Goal: Transaction & Acquisition: Purchase product/service

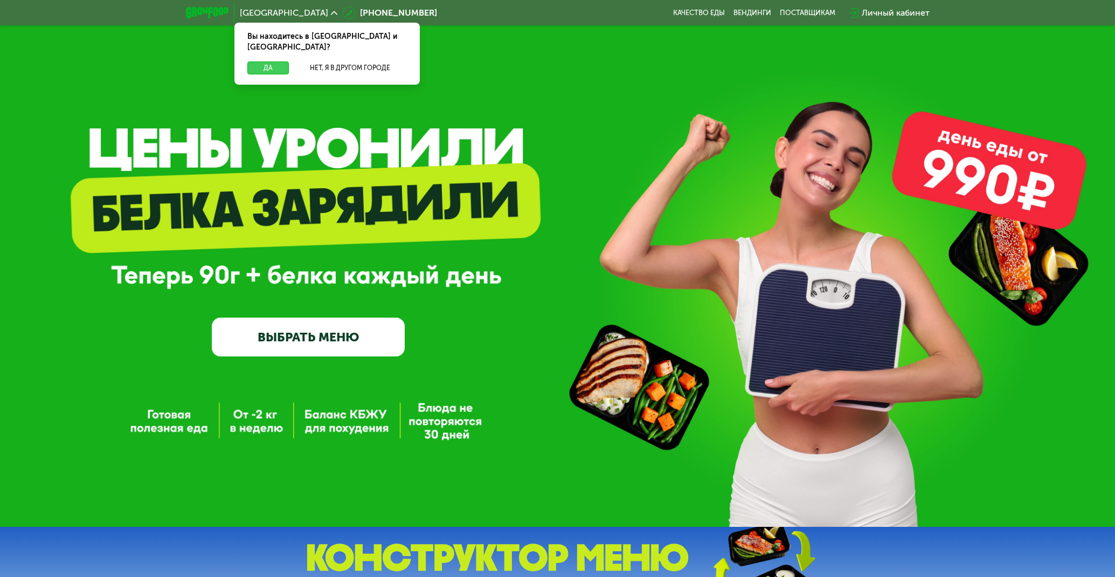
click at [284, 61] on button "Да" at bounding box center [268, 67] width 42 height 13
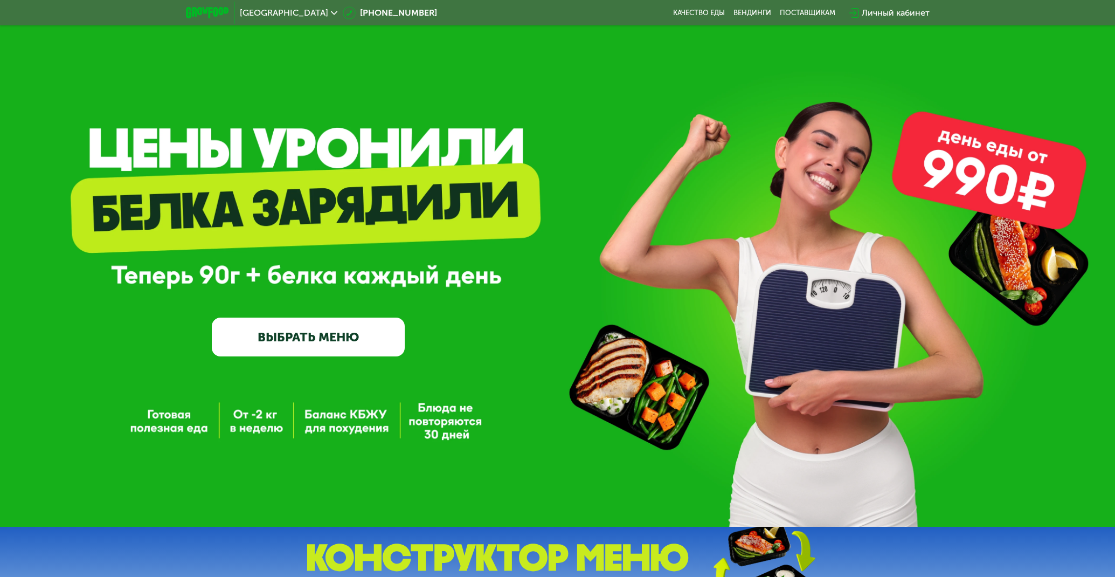
click at [280, 336] on link "ВЫБРАТЬ МЕНЮ" at bounding box center [308, 336] width 193 height 39
click at [322, 340] on link "ВЫБРАТЬ МЕНЮ" at bounding box center [308, 336] width 193 height 39
click at [322, 332] on link "ВЫБРАТЬ МЕНЮ" at bounding box center [308, 336] width 193 height 39
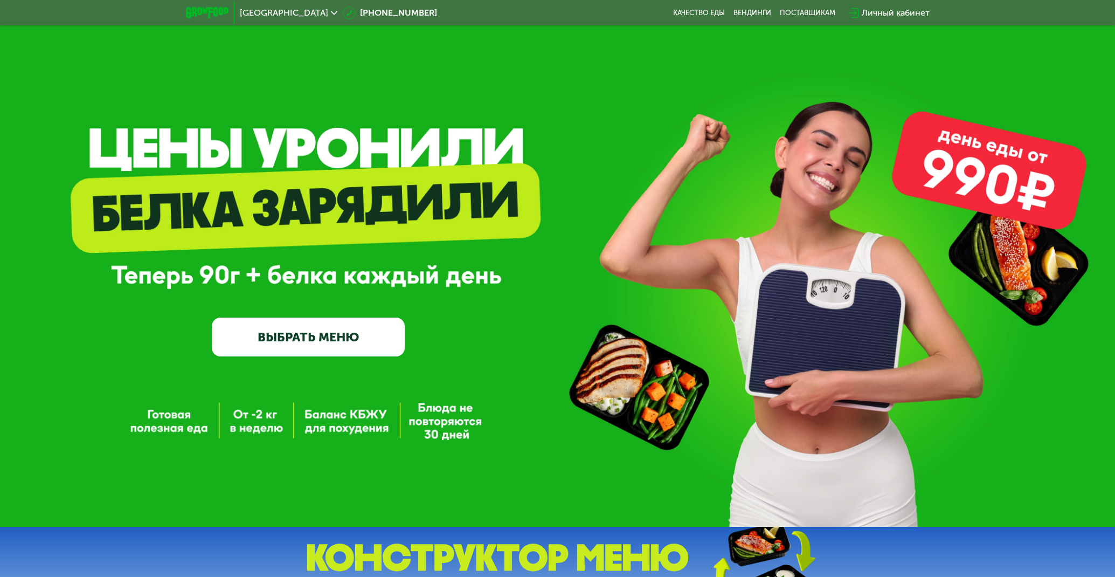
click at [309, 338] on link "ВЫБРАТЬ МЕНЮ" at bounding box center [308, 336] width 193 height 39
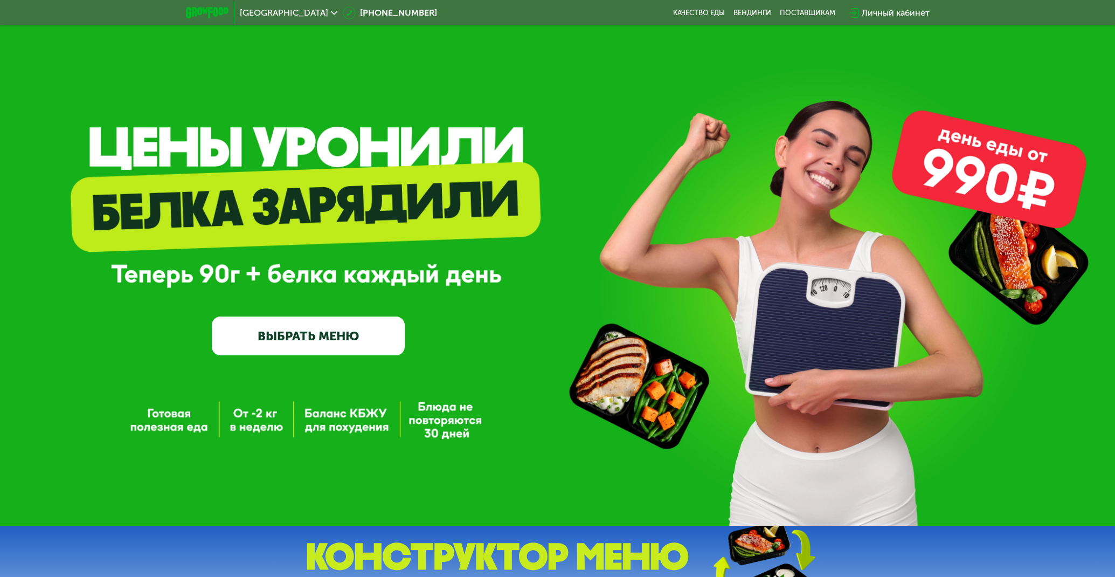
click at [309, 338] on link "ВЫБРАТЬ МЕНЮ" at bounding box center [308, 335] width 193 height 39
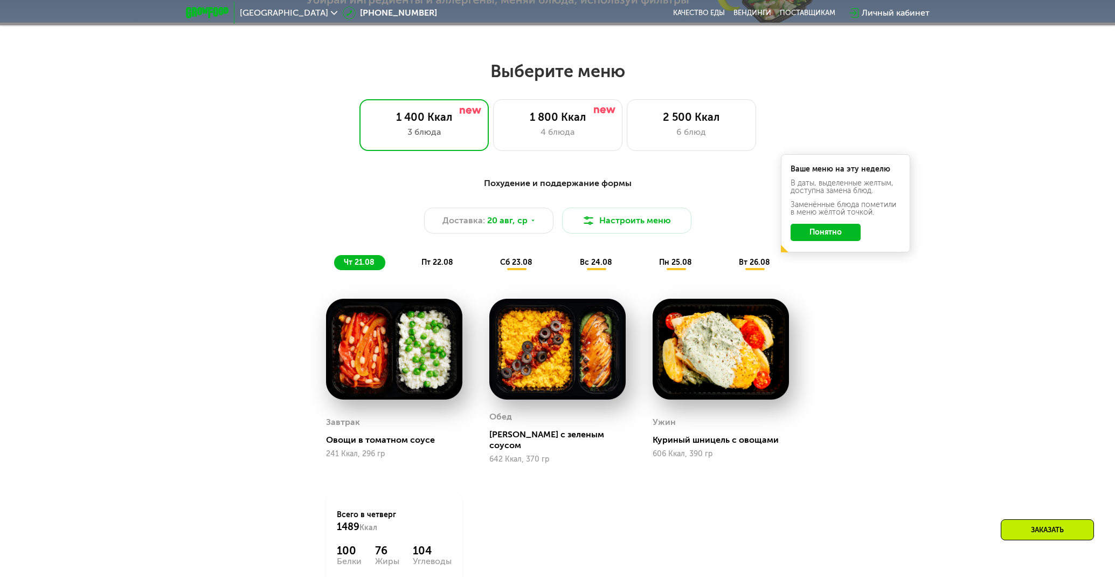
scroll to position [620, 0]
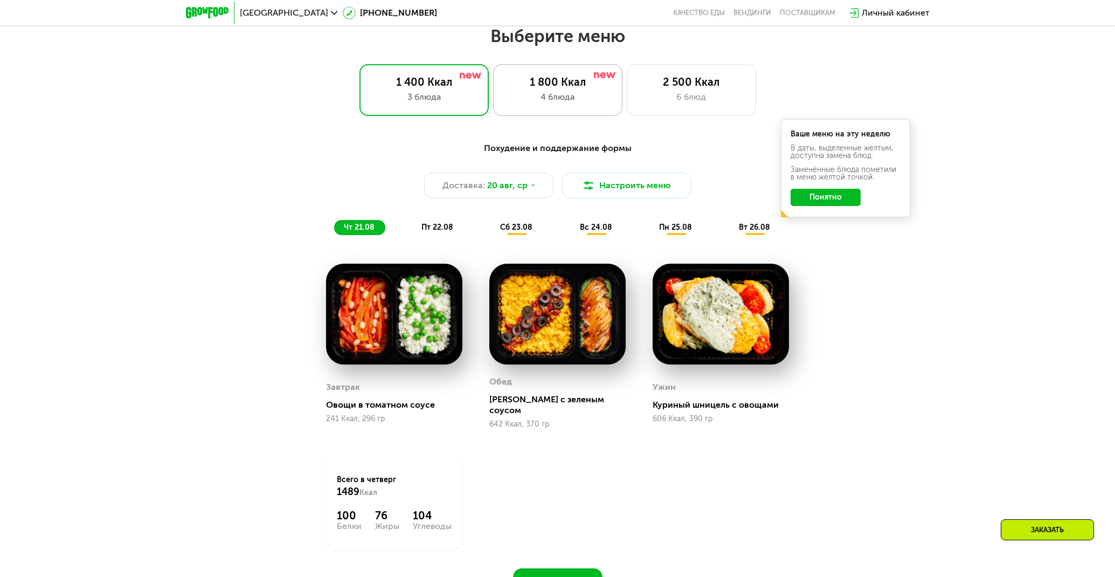
click at [587, 97] on div "4 блюда" at bounding box center [558, 97] width 107 height 13
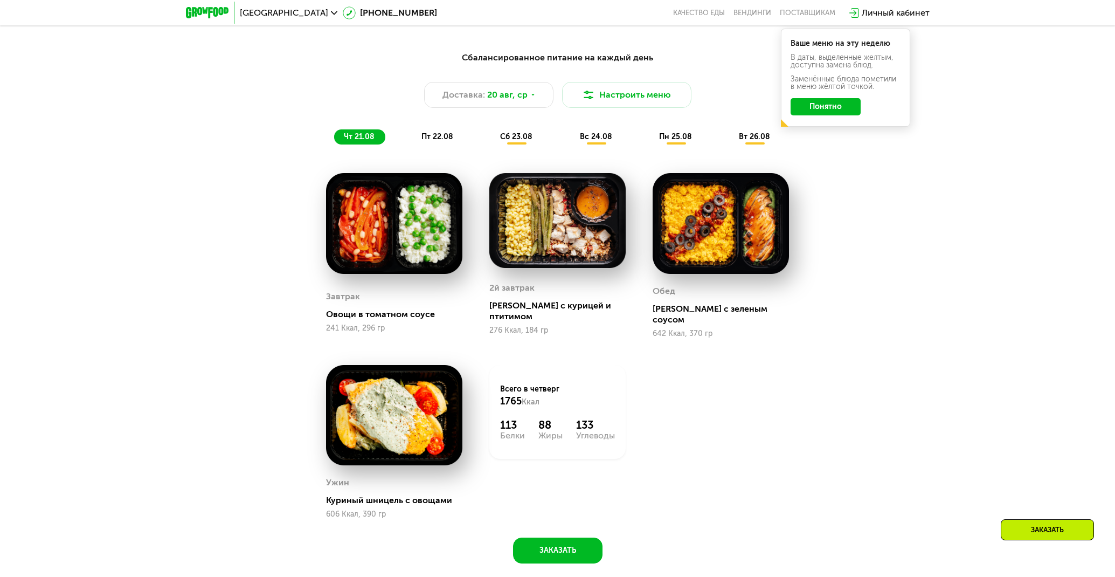
scroll to position [715, 0]
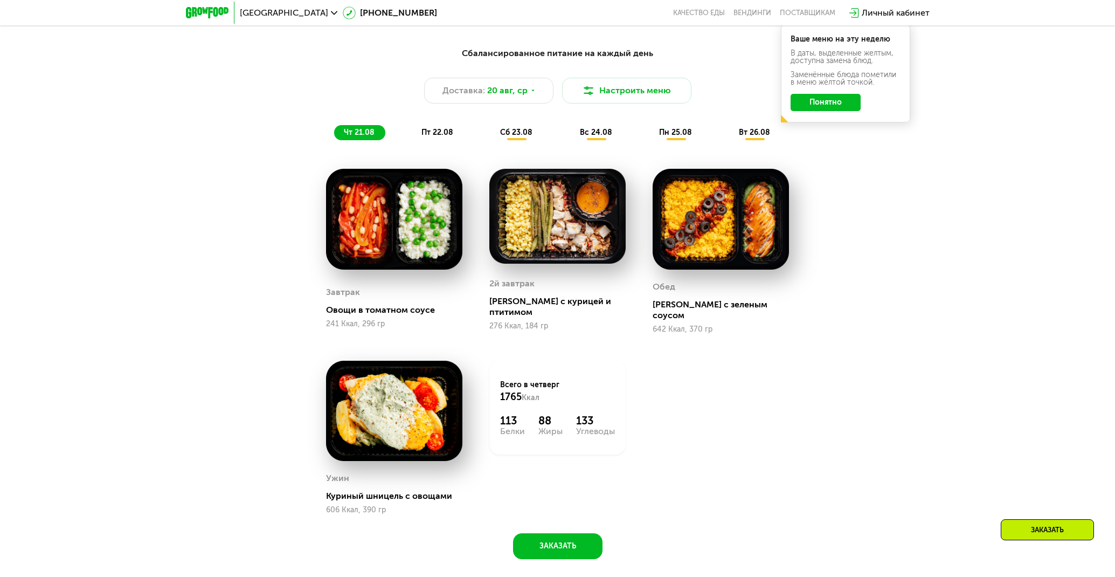
click at [490, 126] on div "пт 22.08" at bounding box center [516, 132] width 53 height 15
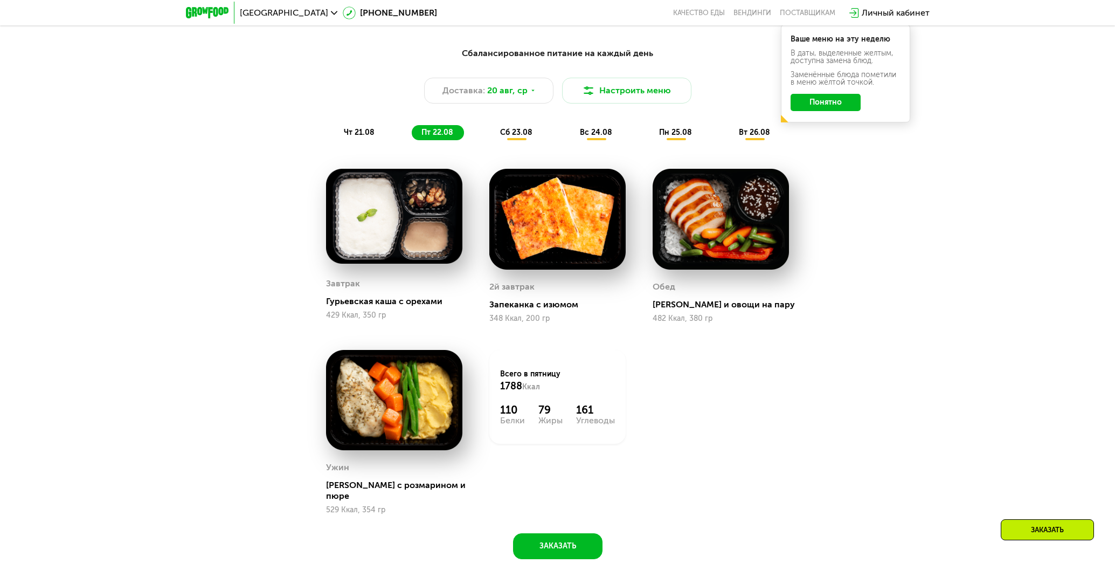
click at [570, 137] on div "сб 23.08" at bounding box center [596, 132] width 53 height 15
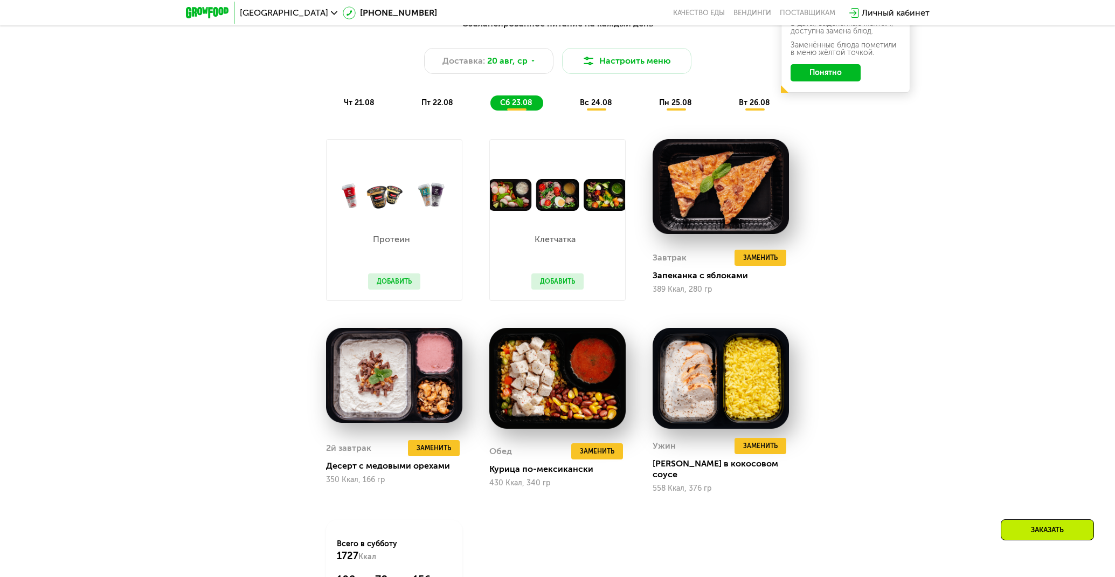
scroll to position [745, 0]
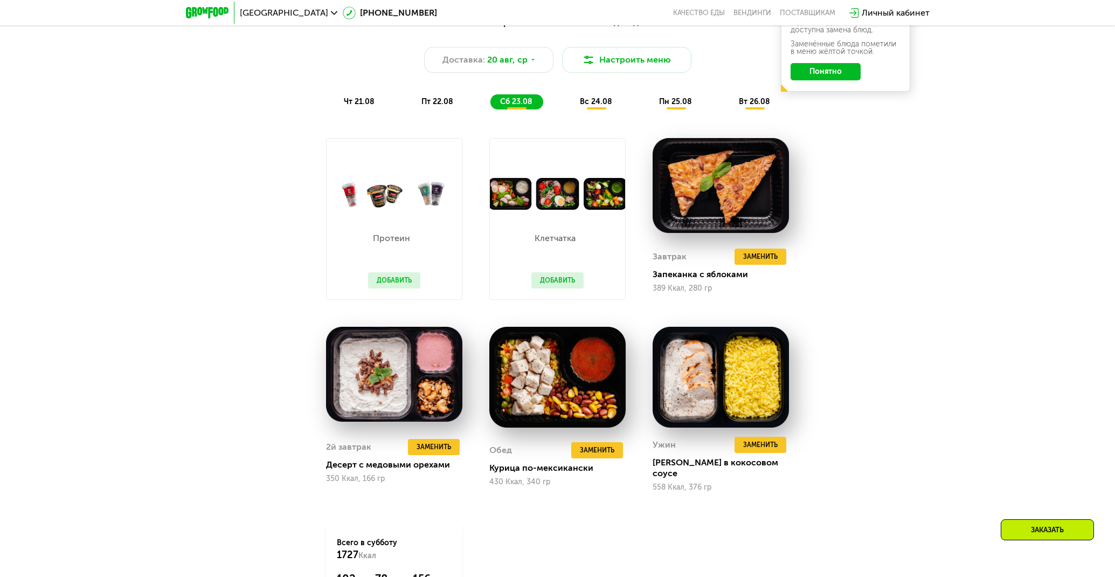
click at [596, 105] on span "вс 24.08" at bounding box center [596, 101] width 32 height 9
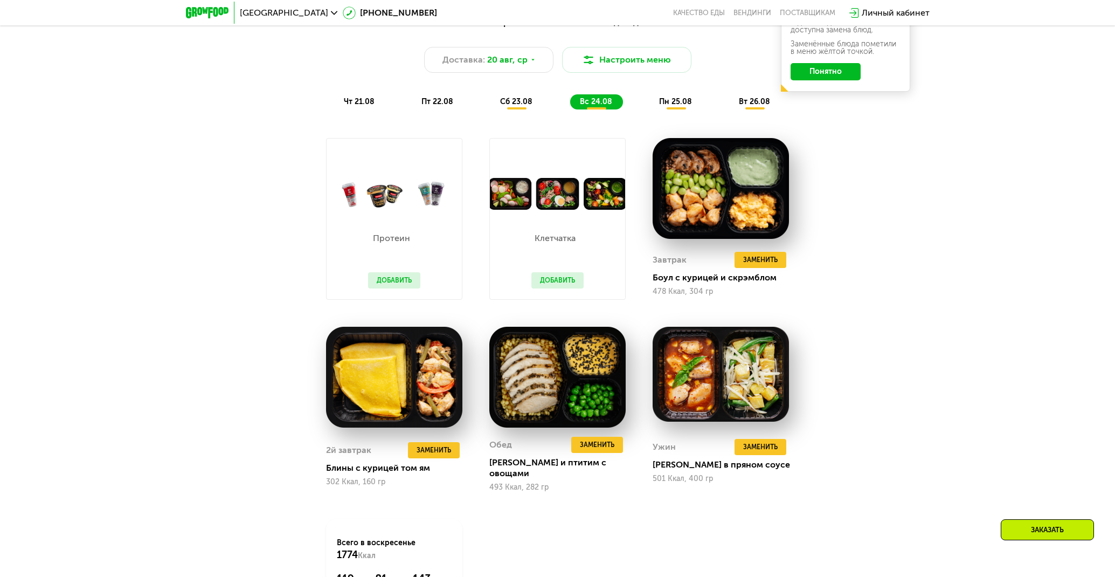
click at [672, 103] on span "пн 25.08" at bounding box center [675, 101] width 33 height 9
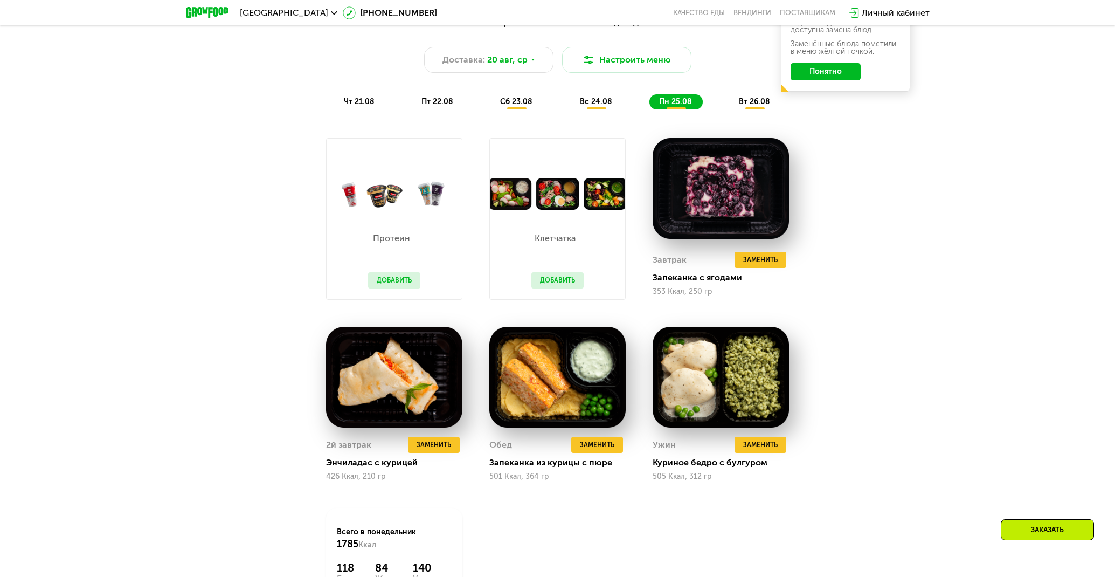
click at [559, 276] on button "Добавить" at bounding box center [557, 280] width 52 height 16
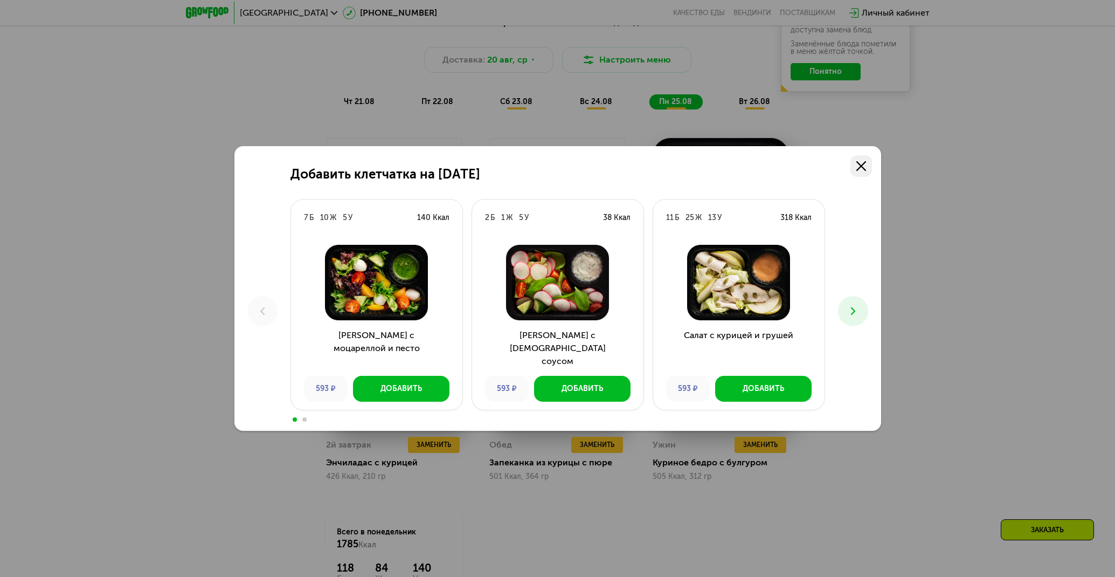
click at [860, 167] on icon at bounding box center [861, 166] width 10 height 10
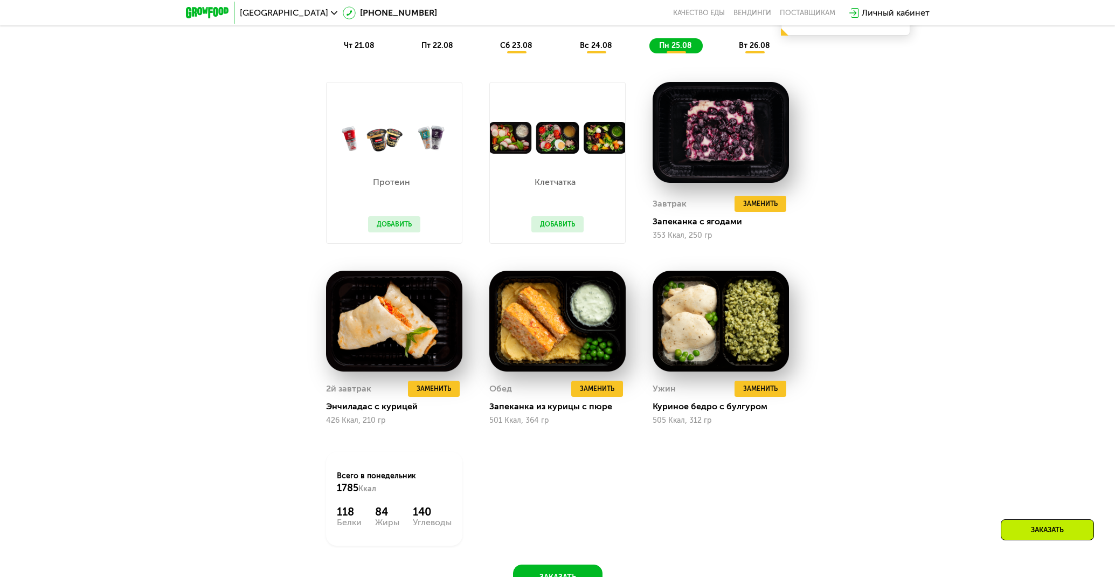
scroll to position [798, 0]
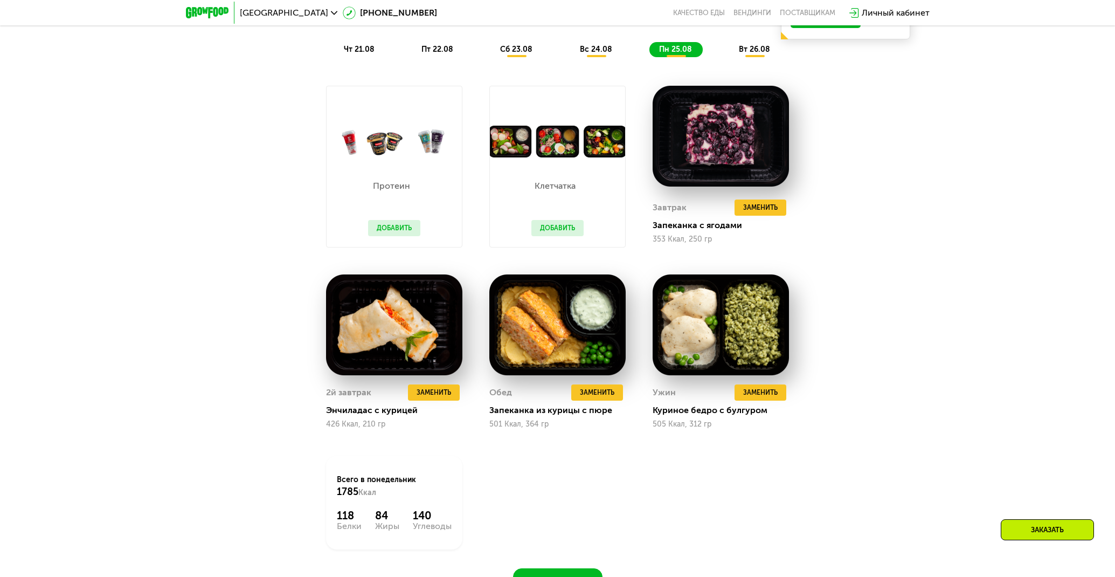
click at [752, 54] on div "вт 26.08" at bounding box center [755, 49] width 52 height 15
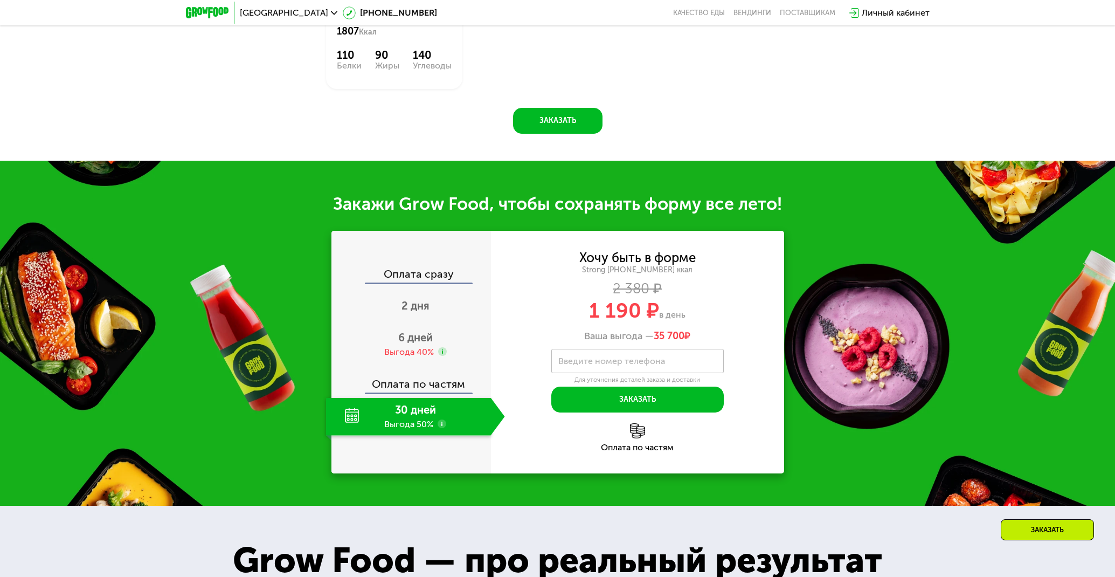
scroll to position [1276, 0]
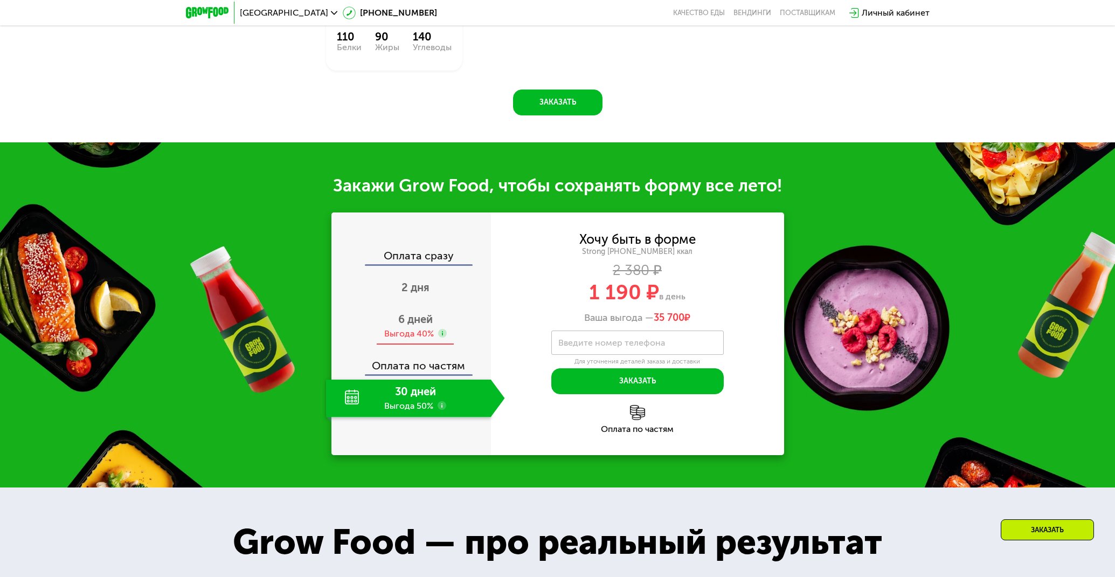
click at [418, 316] on span "6 дней" at bounding box center [415, 319] width 34 height 13
